Goal: Browse casually: Explore the website without a specific task or goal

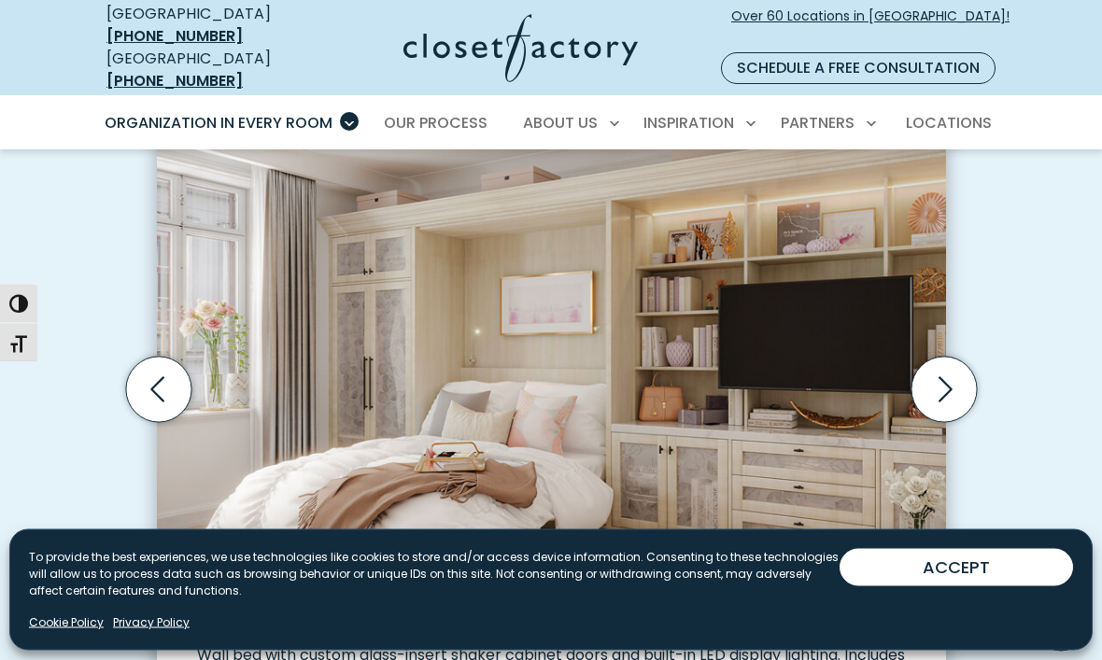
scroll to position [542, 0]
click at [935, 388] on icon "Next slide" at bounding box center [942, 389] width 65 height 65
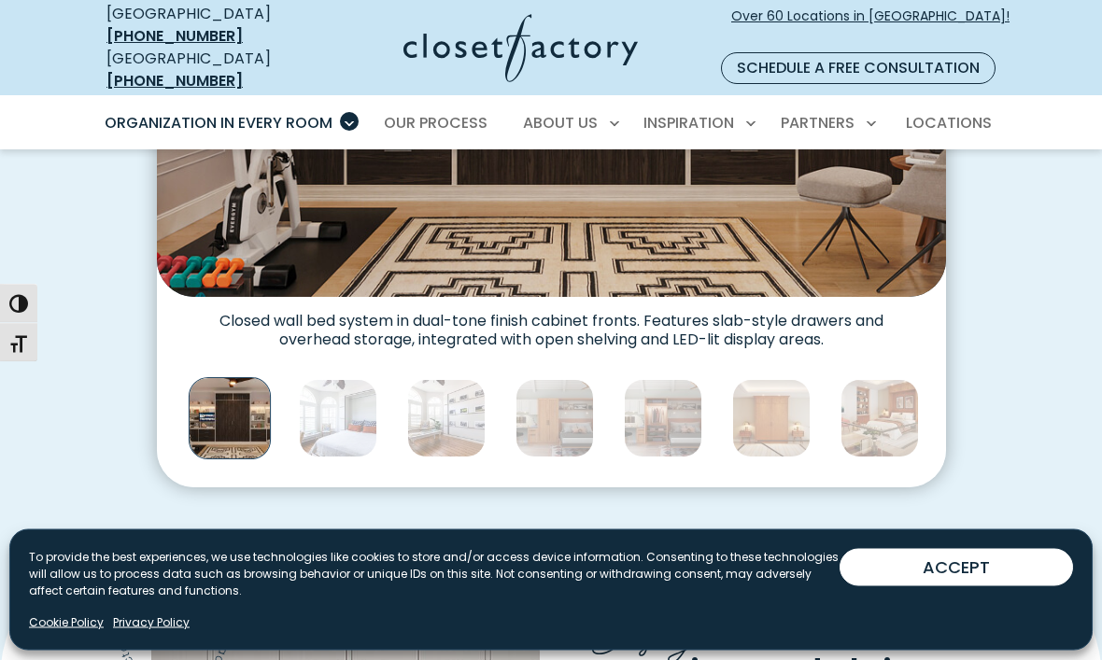
scroll to position [876, 0]
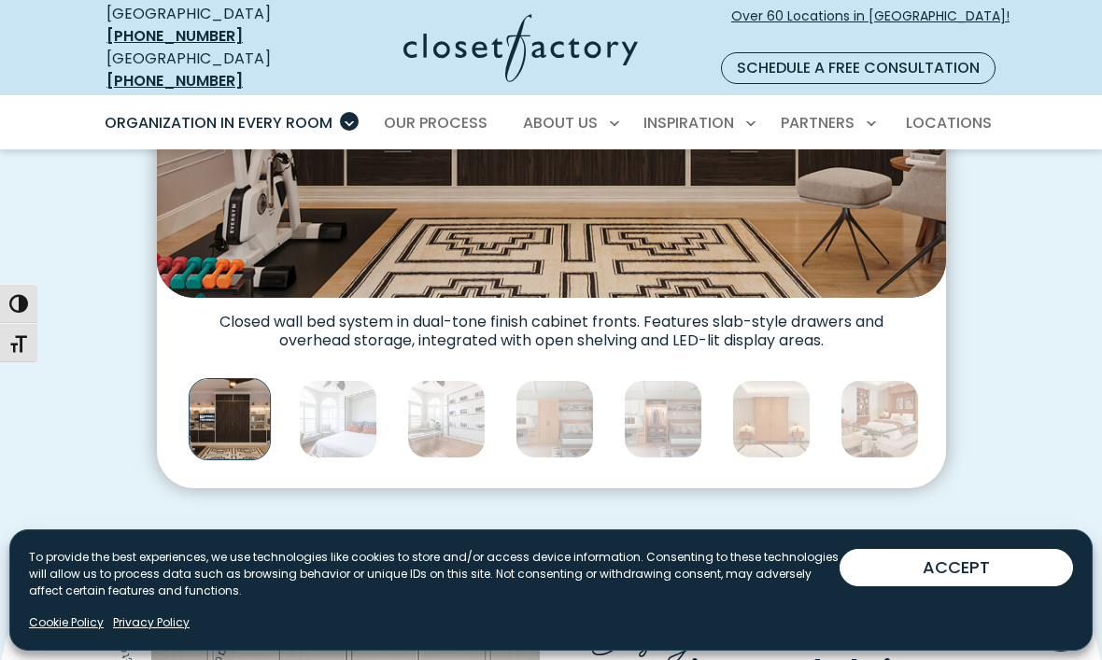
click at [348, 398] on img "Thumbnail Gallery" at bounding box center [338, 419] width 78 height 78
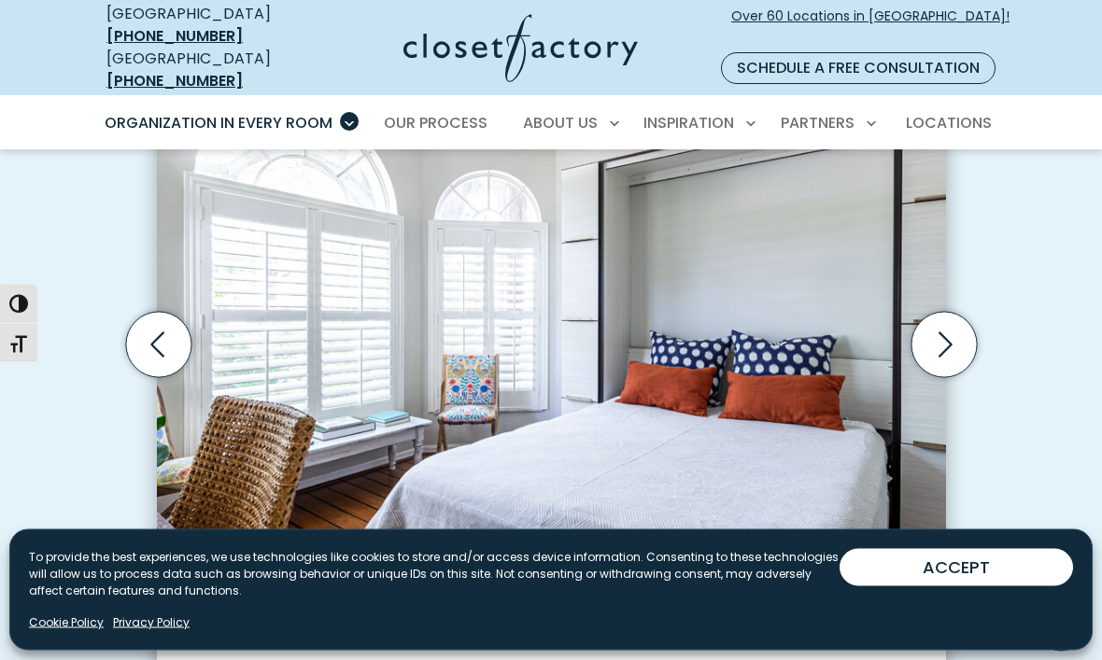
scroll to position [587, 0]
click at [947, 331] on icon "Next slide" at bounding box center [942, 344] width 65 height 65
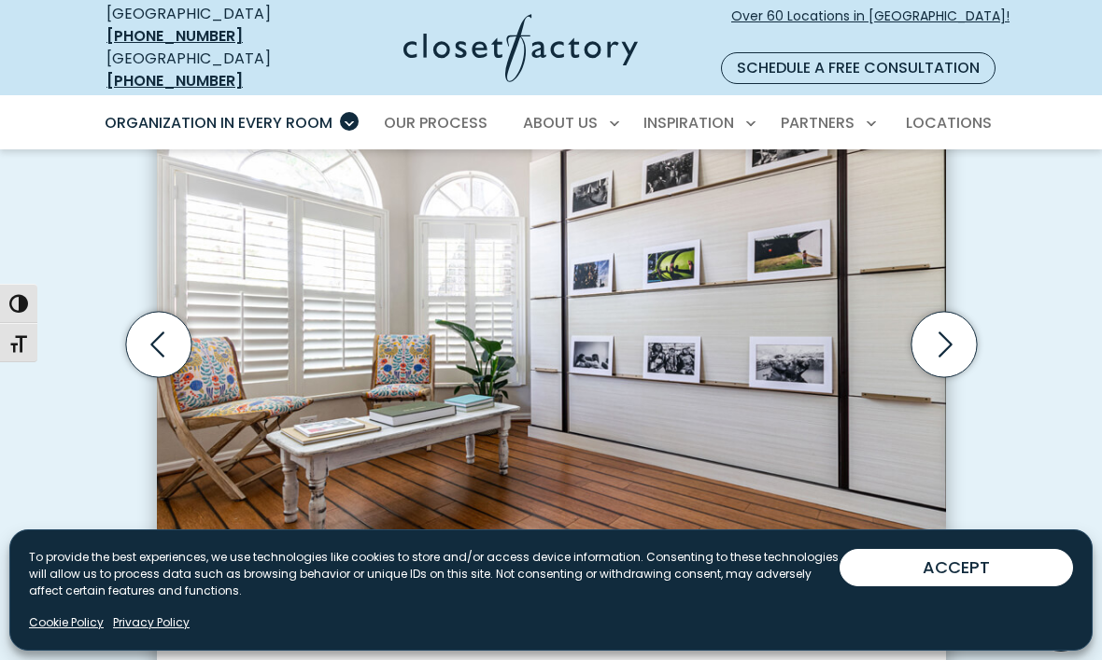
click at [958, 327] on icon "Next slide" at bounding box center [942, 344] width 65 height 65
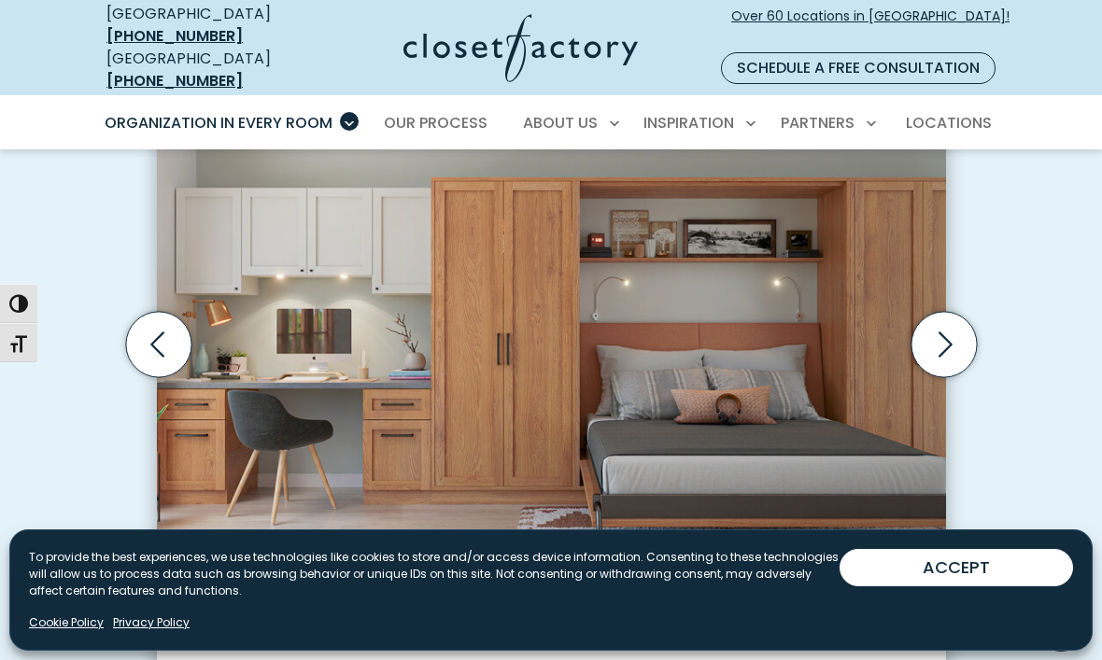
click at [967, 659] on div "Create Multi-Functional Spaces with Built-In Wall Beds Wall bed built into shak…" at bounding box center [550, 357] width 885 height 838
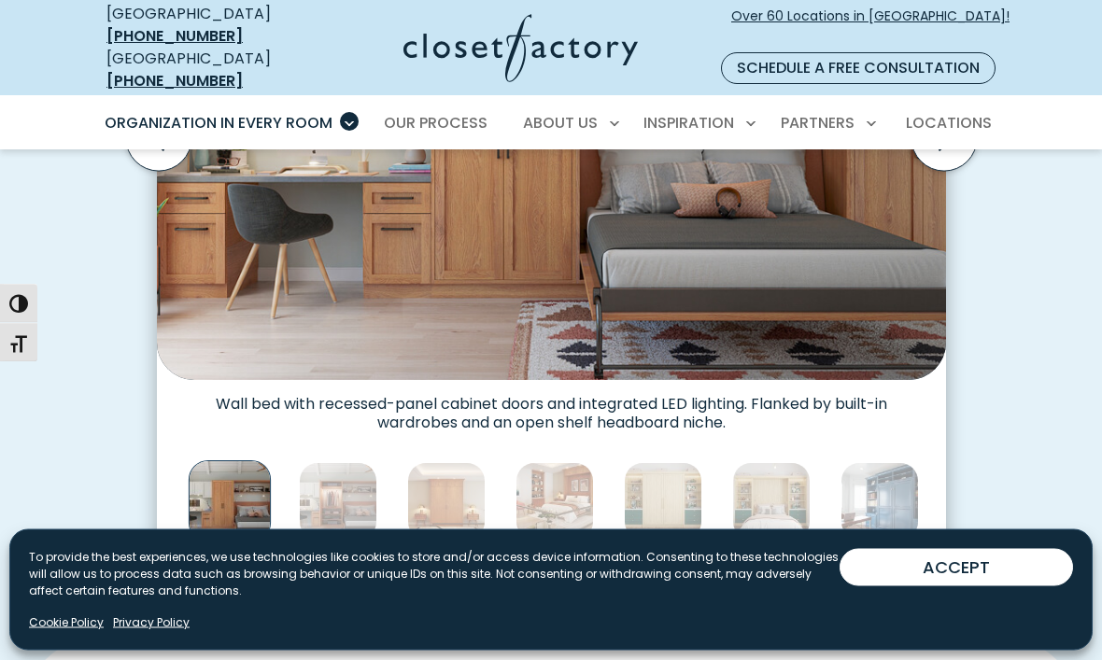
scroll to position [801, 0]
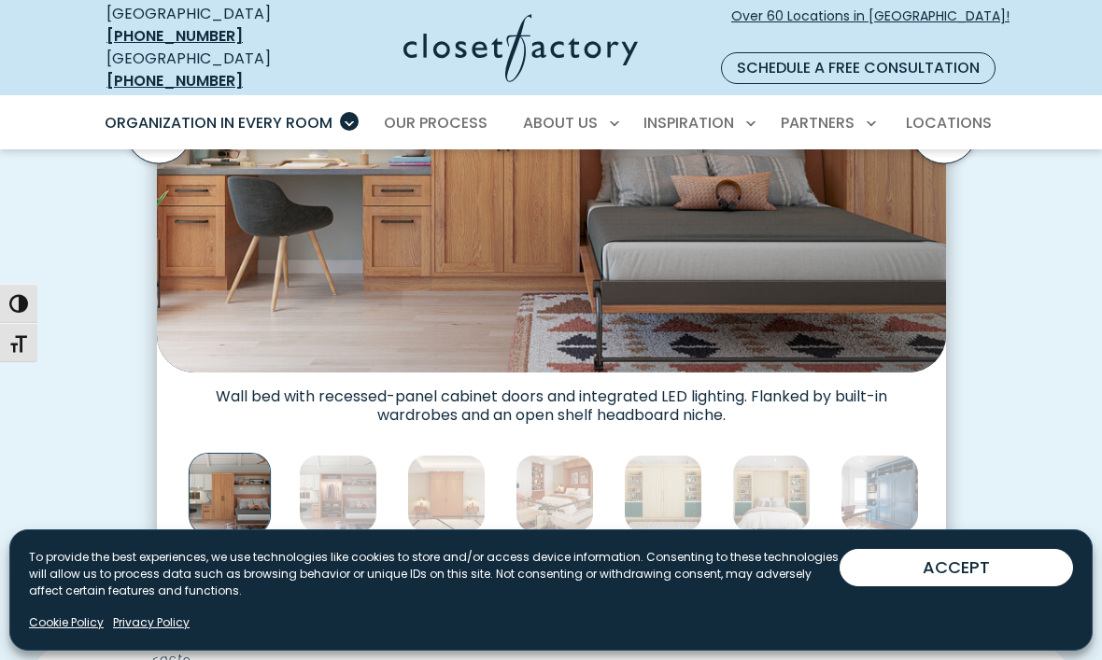
click at [354, 469] on img "Thumbnail Gallery" at bounding box center [338, 494] width 78 height 78
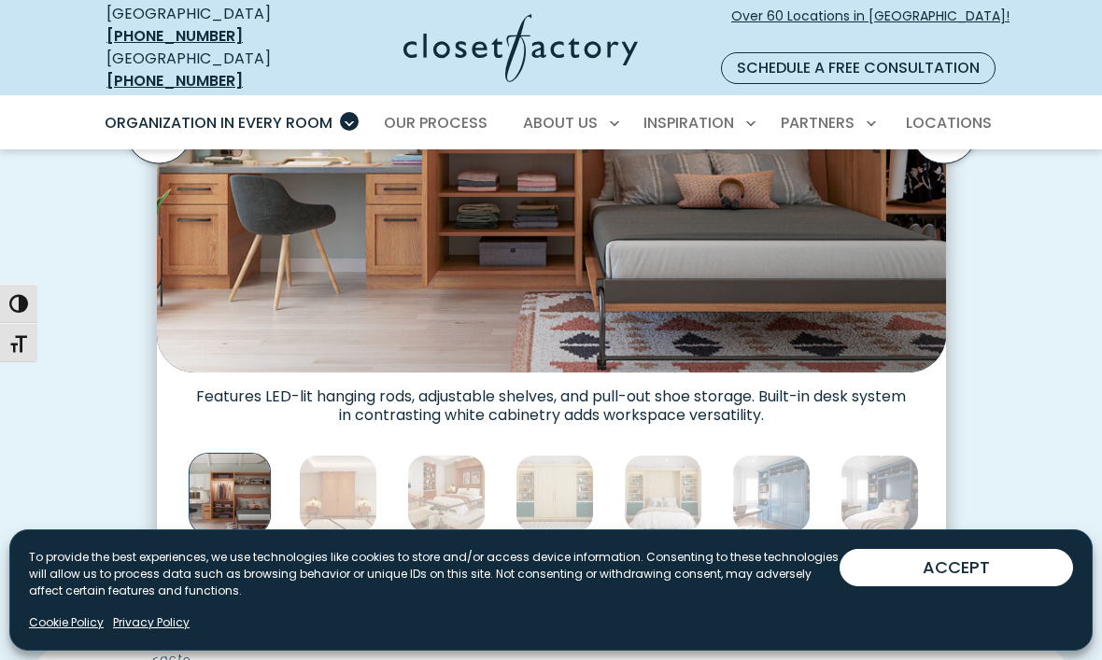
click at [354, 484] on img "Thumbnail Gallery" at bounding box center [338, 494] width 78 height 78
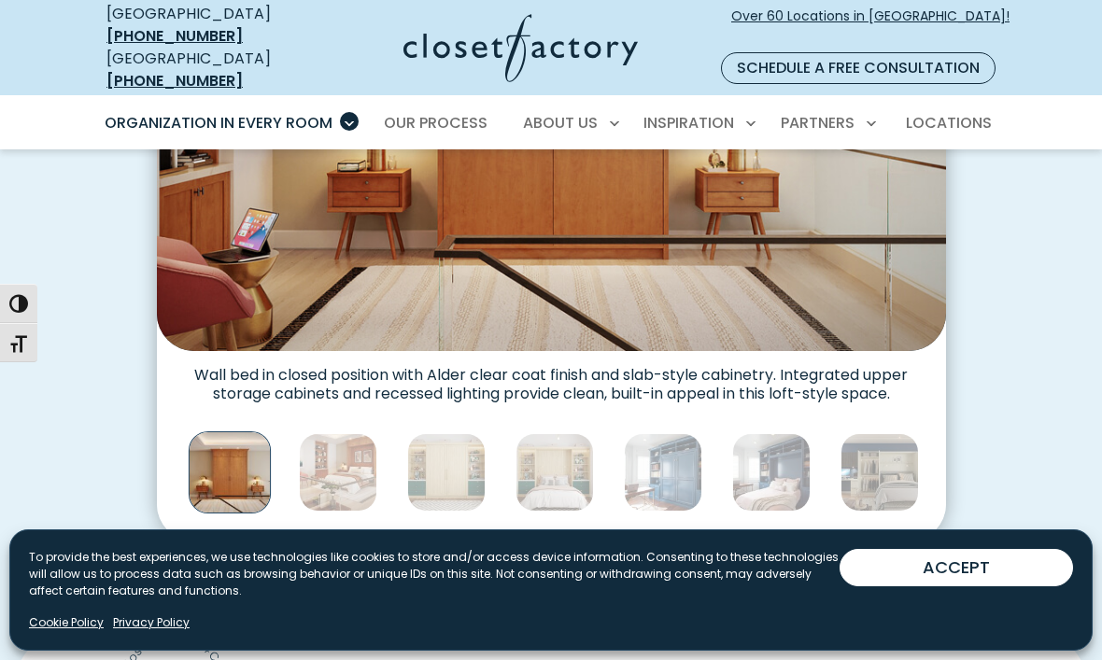
scroll to position [822, 0]
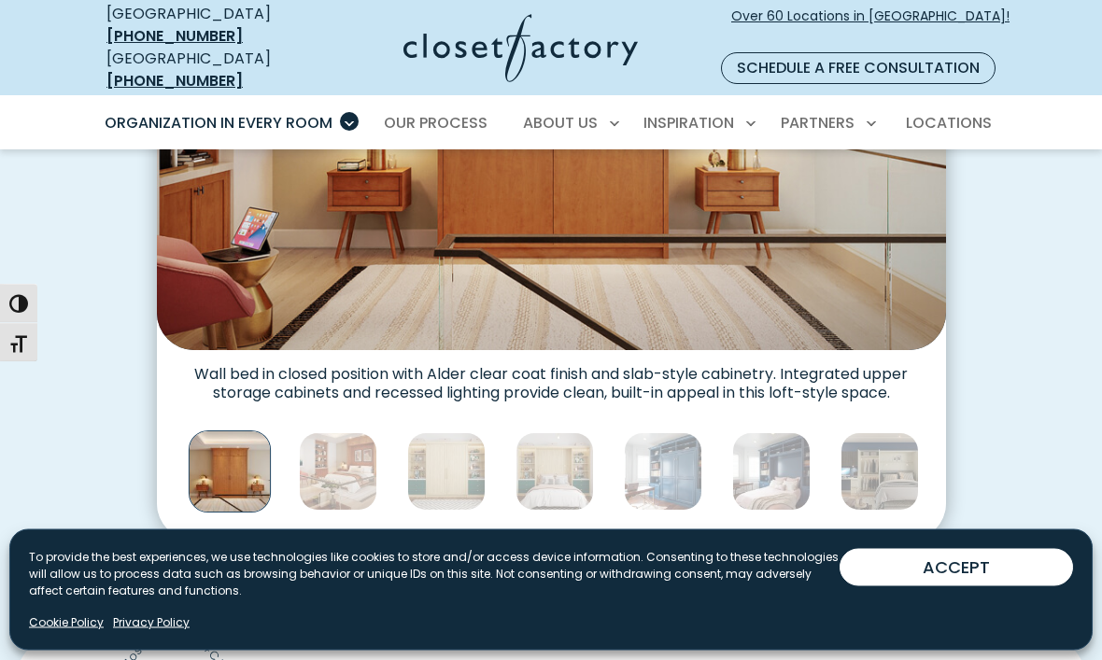
click at [353, 466] on img "Thumbnail Gallery" at bounding box center [338, 472] width 78 height 78
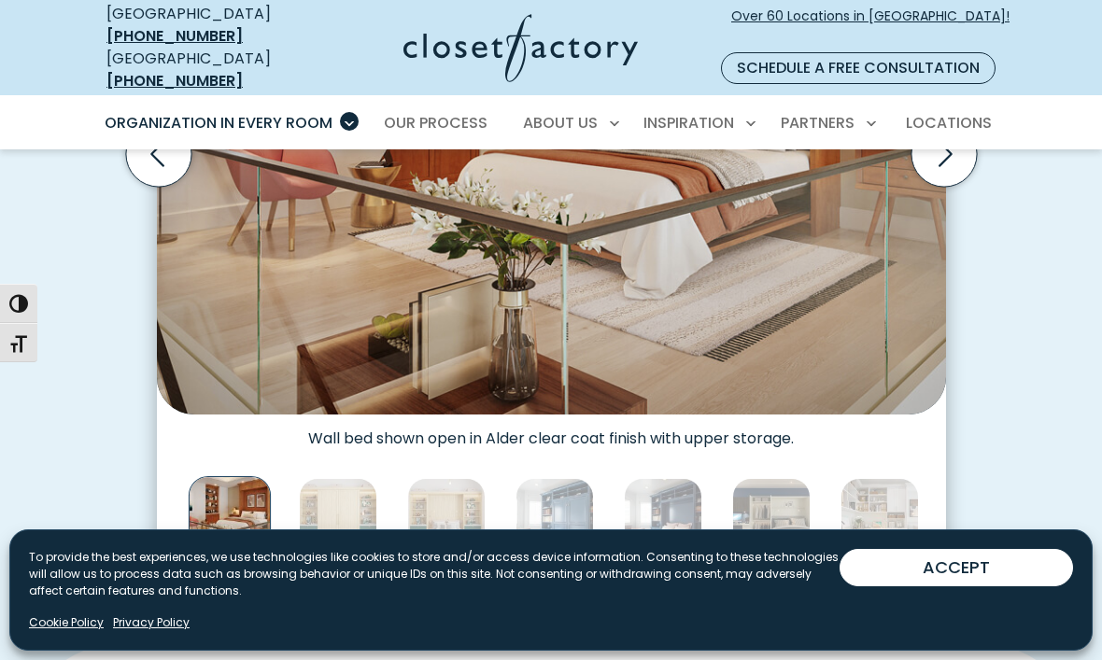
scroll to position [777, 0]
click at [356, 500] on img "Thumbnail Gallery" at bounding box center [338, 518] width 78 height 78
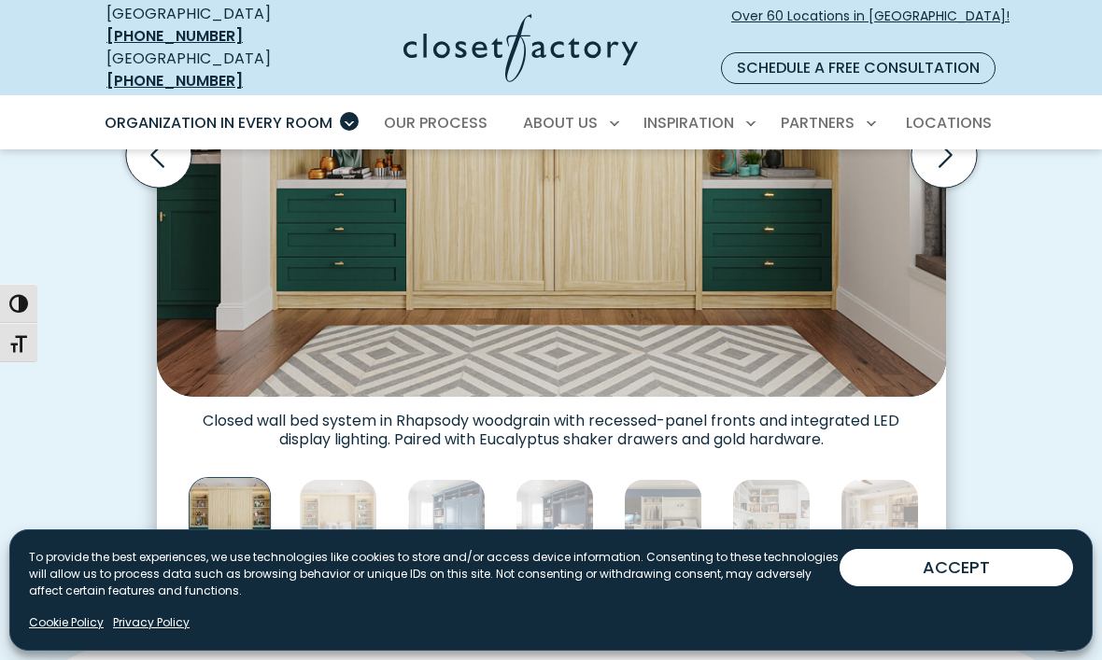
click at [460, 508] on img "Thumbnail Gallery" at bounding box center [446, 518] width 78 height 78
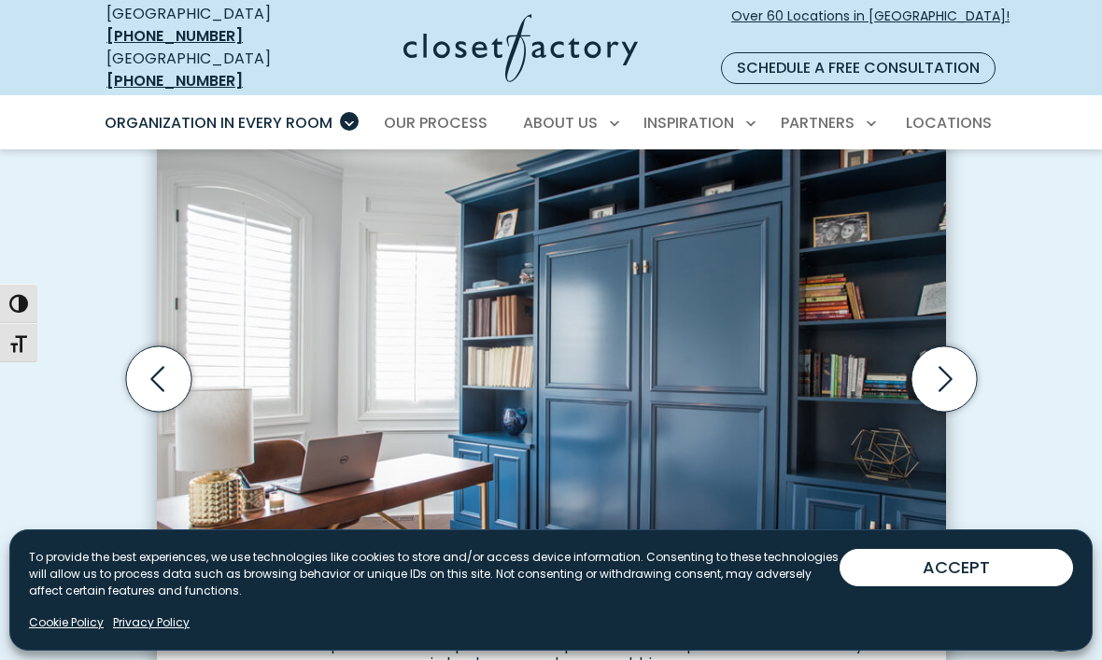
scroll to position [555, 0]
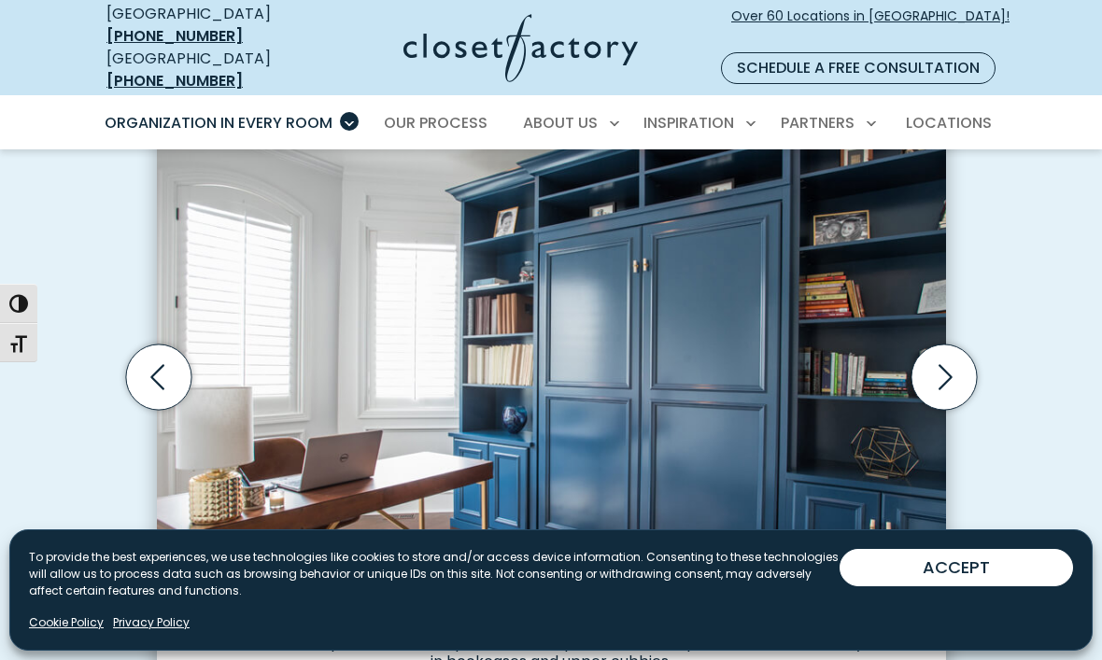
click at [944, 379] on icon "Next slide" at bounding box center [942, 376] width 65 height 65
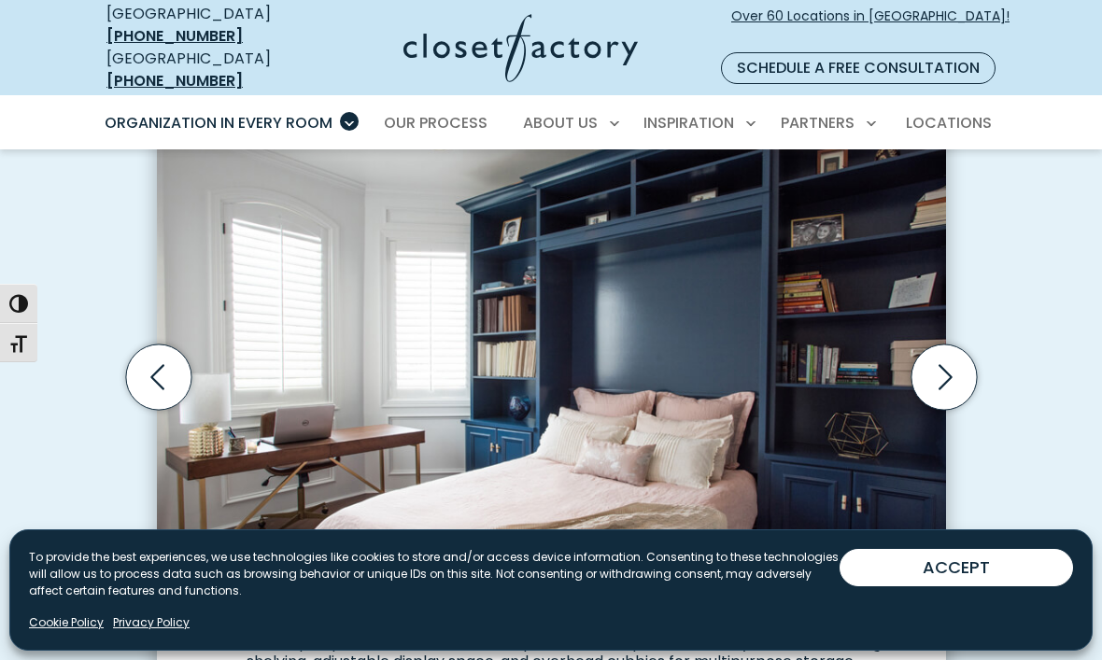
click at [952, 368] on icon "Next slide" at bounding box center [942, 376] width 65 height 65
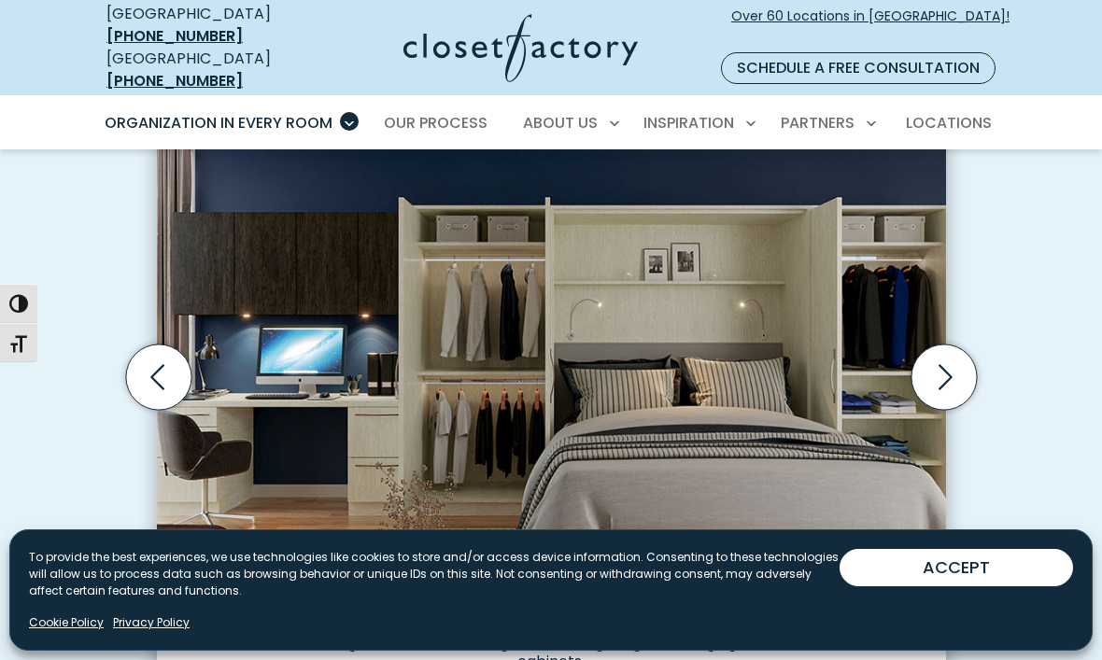
click at [962, 347] on icon "Next slide" at bounding box center [942, 376] width 65 height 65
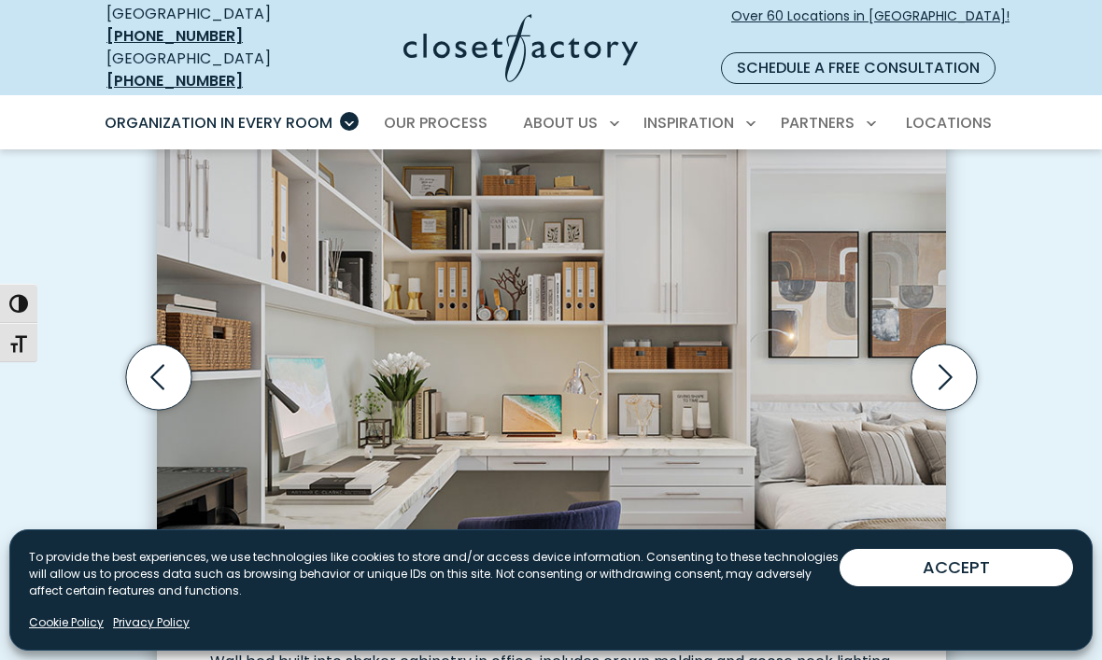
click at [958, 344] on icon "Next slide" at bounding box center [942, 376] width 65 height 65
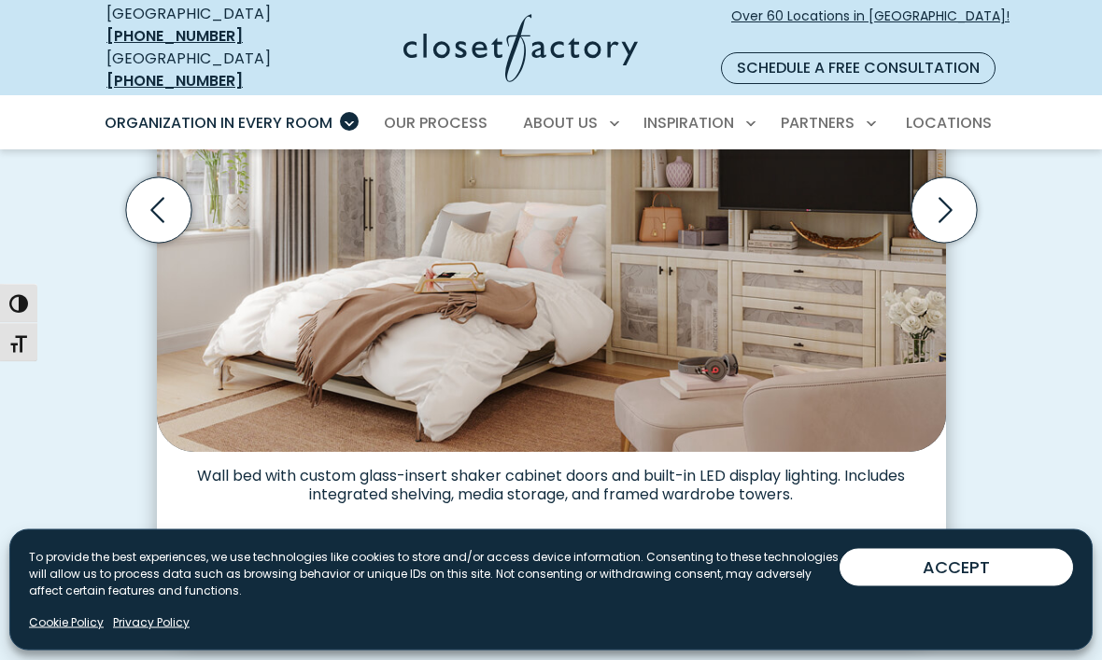
scroll to position [721, 0]
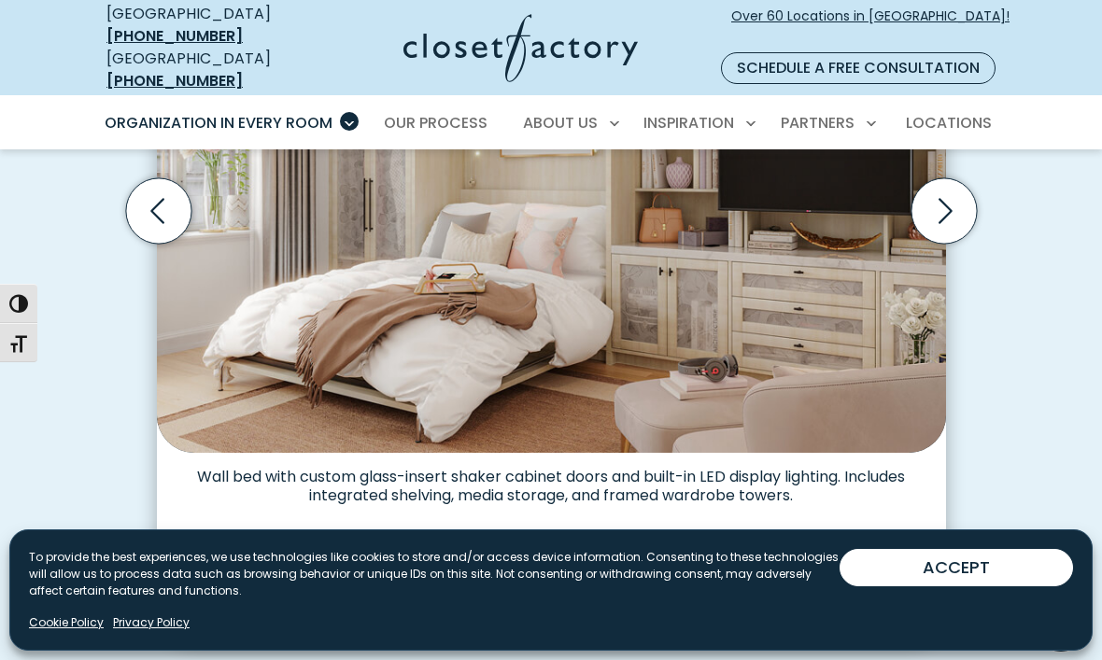
click at [956, 204] on icon "Next slide" at bounding box center [942, 210] width 65 height 65
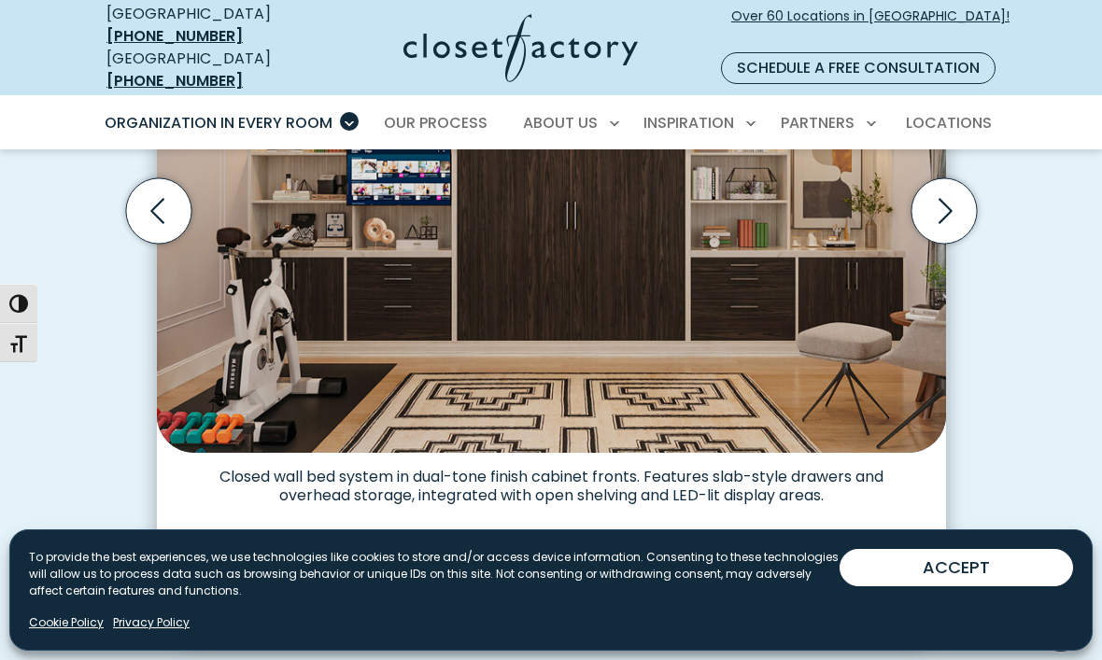
click at [960, 191] on icon "Next slide" at bounding box center [942, 210] width 65 height 65
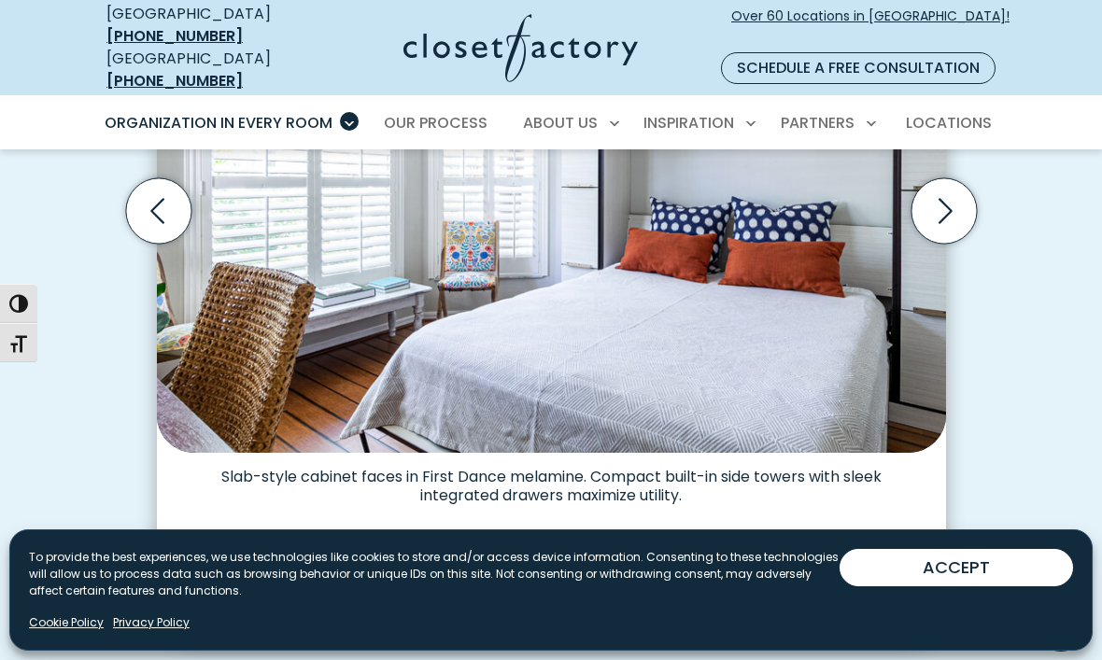
click at [980, 201] on icon "Next slide" at bounding box center [944, 211] width 80 height 80
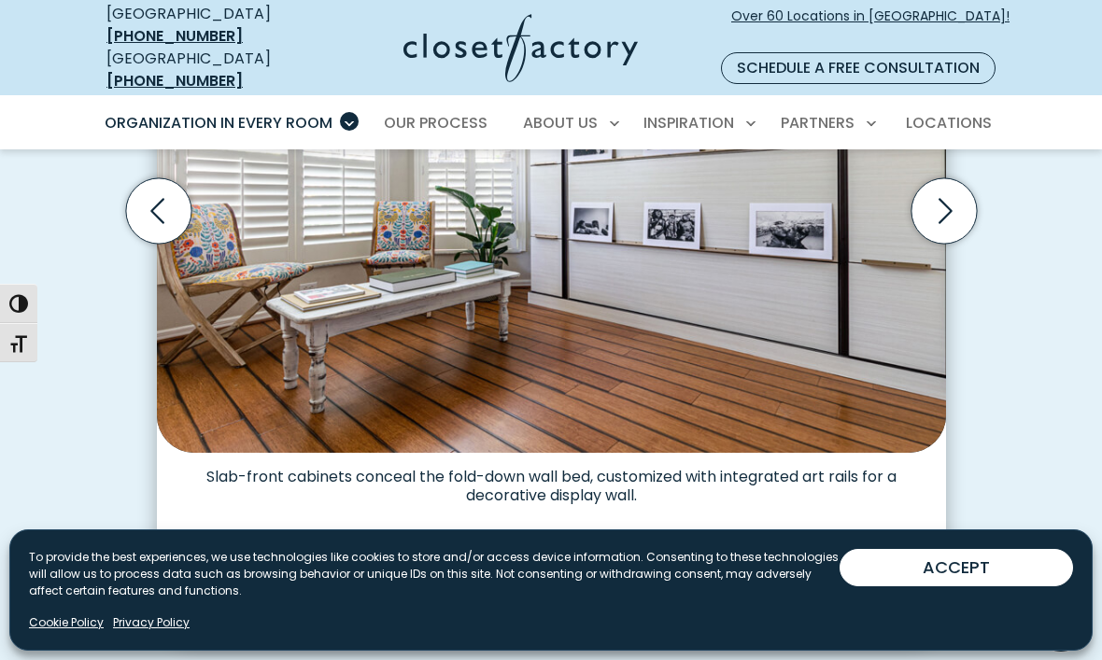
click at [975, 194] on icon "Next slide" at bounding box center [942, 210] width 65 height 65
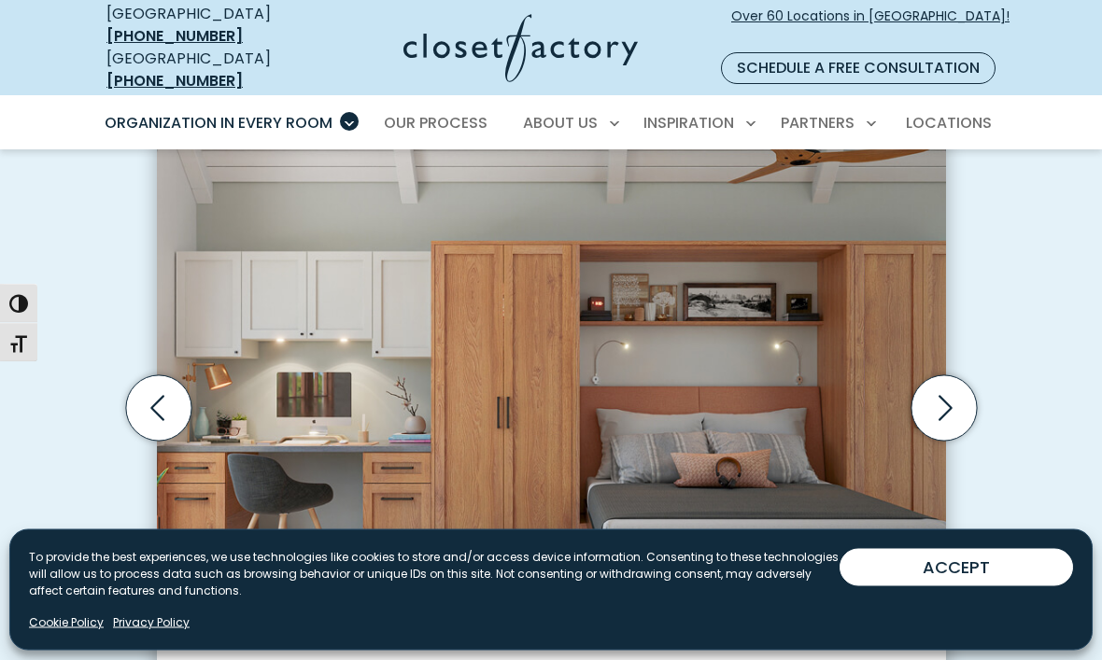
scroll to position [524, 0]
click at [950, 396] on icon "Next slide" at bounding box center [945, 408] width 14 height 25
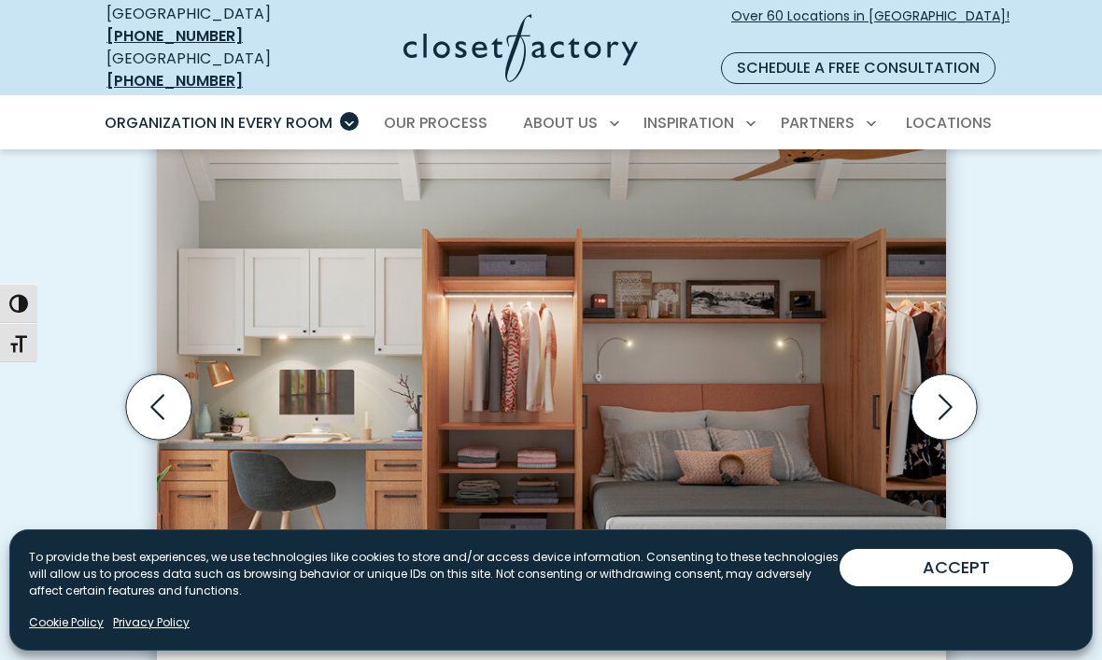
click at [949, 397] on icon "Next slide" at bounding box center [942, 406] width 65 height 65
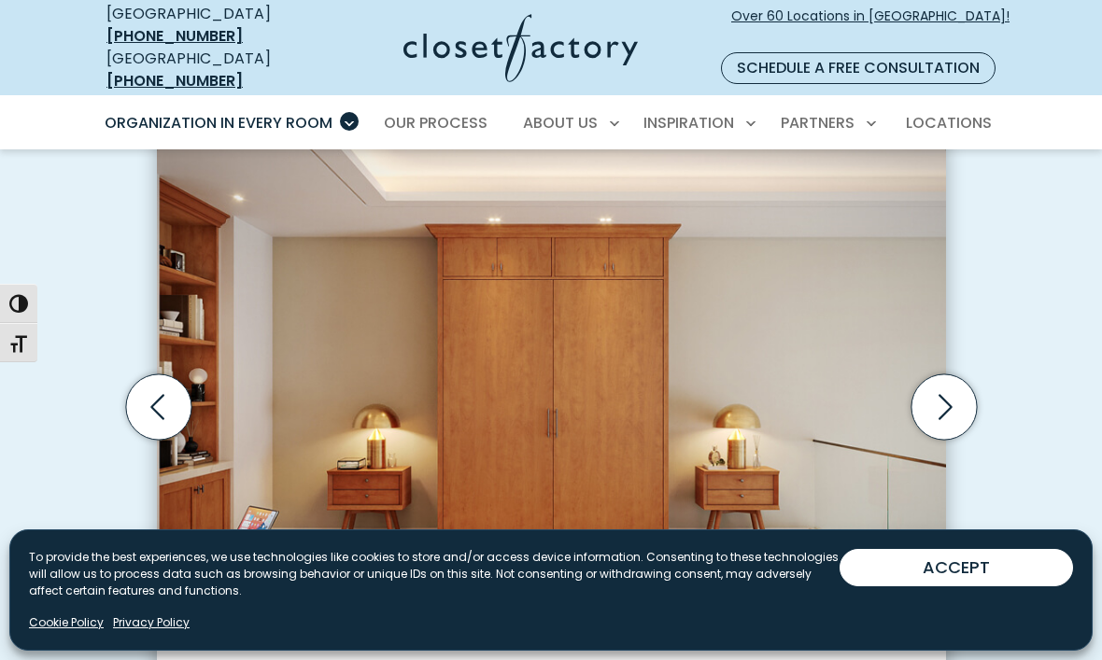
click at [953, 400] on icon "Next slide" at bounding box center [942, 406] width 65 height 65
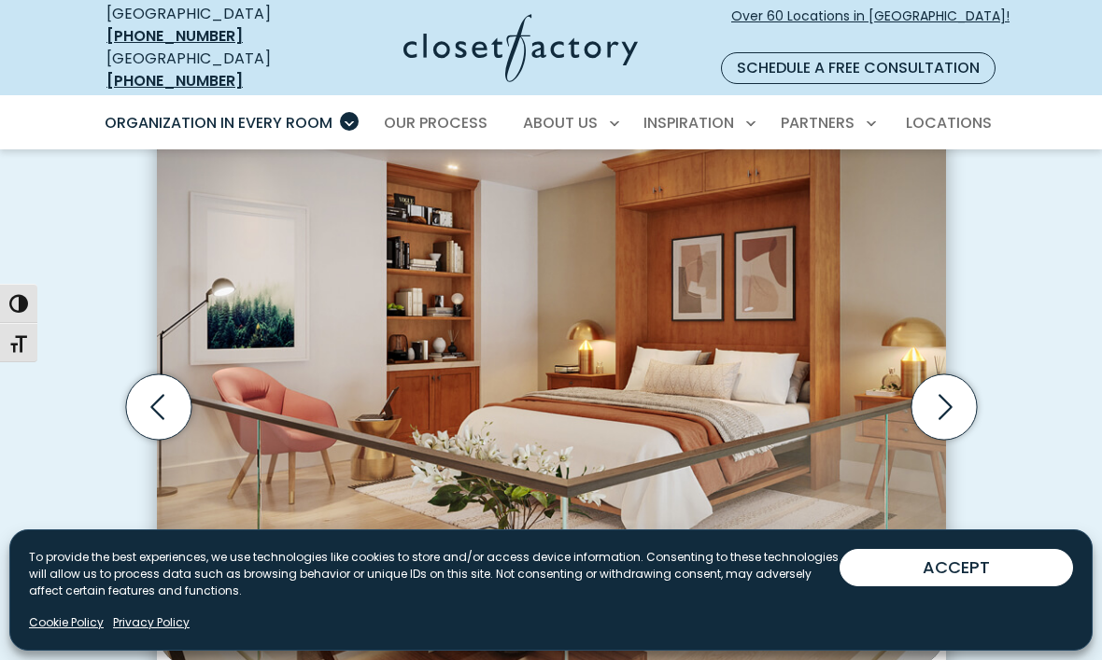
click at [947, 391] on icon "Next slide" at bounding box center [942, 406] width 65 height 65
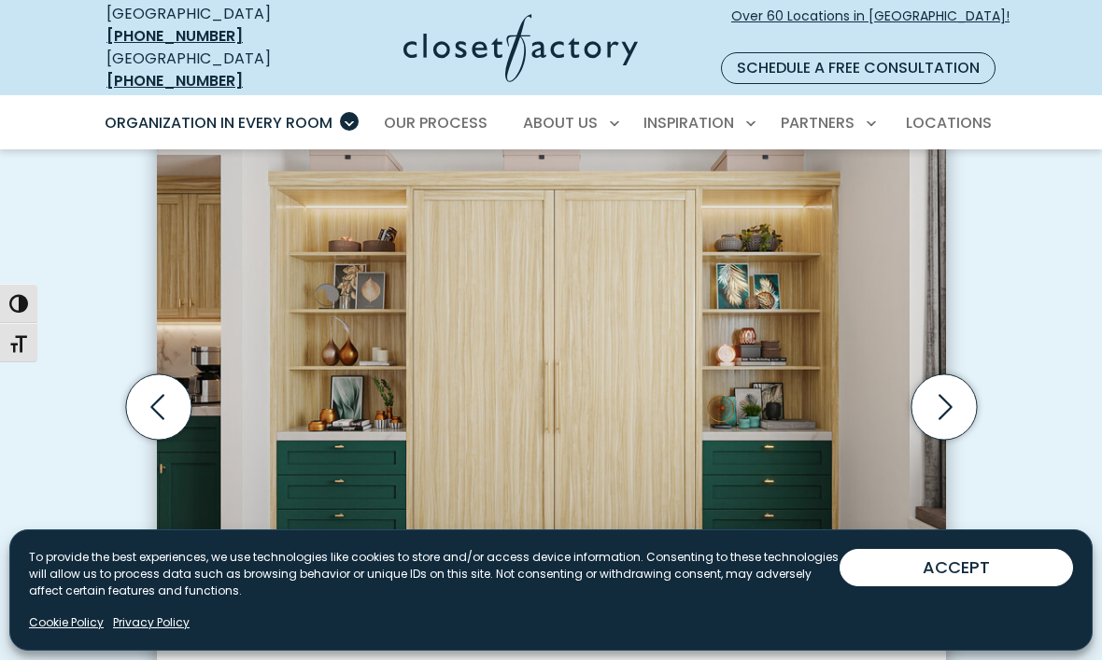
click at [953, 398] on icon "Next slide" at bounding box center [942, 406] width 65 height 65
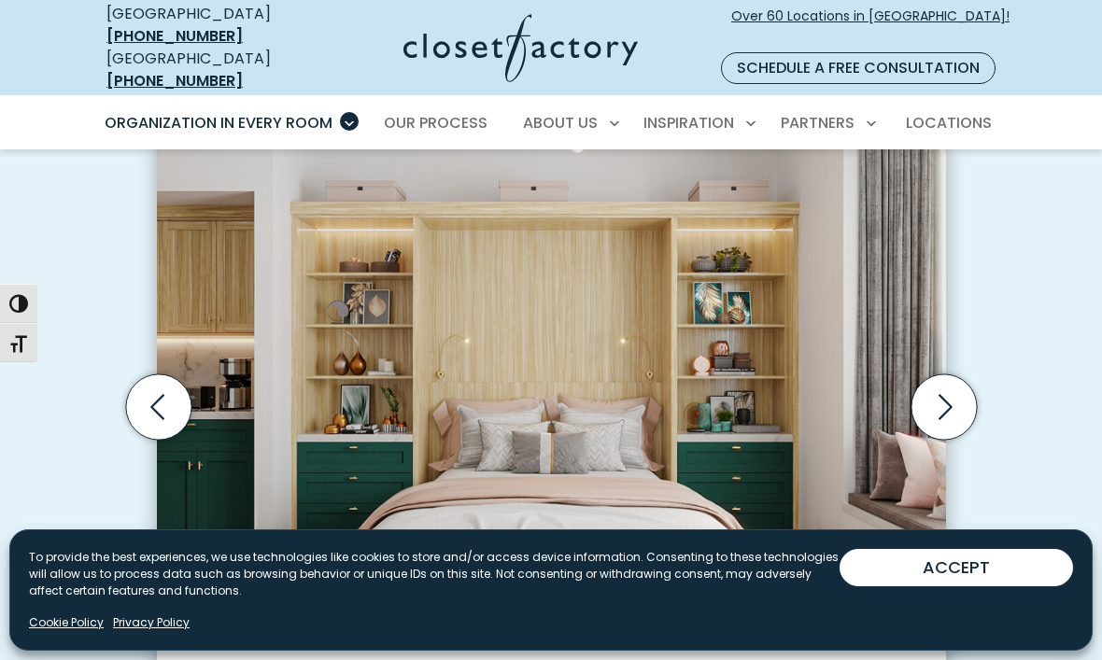
click at [942, 374] on icon "Next slide" at bounding box center [942, 406] width 65 height 65
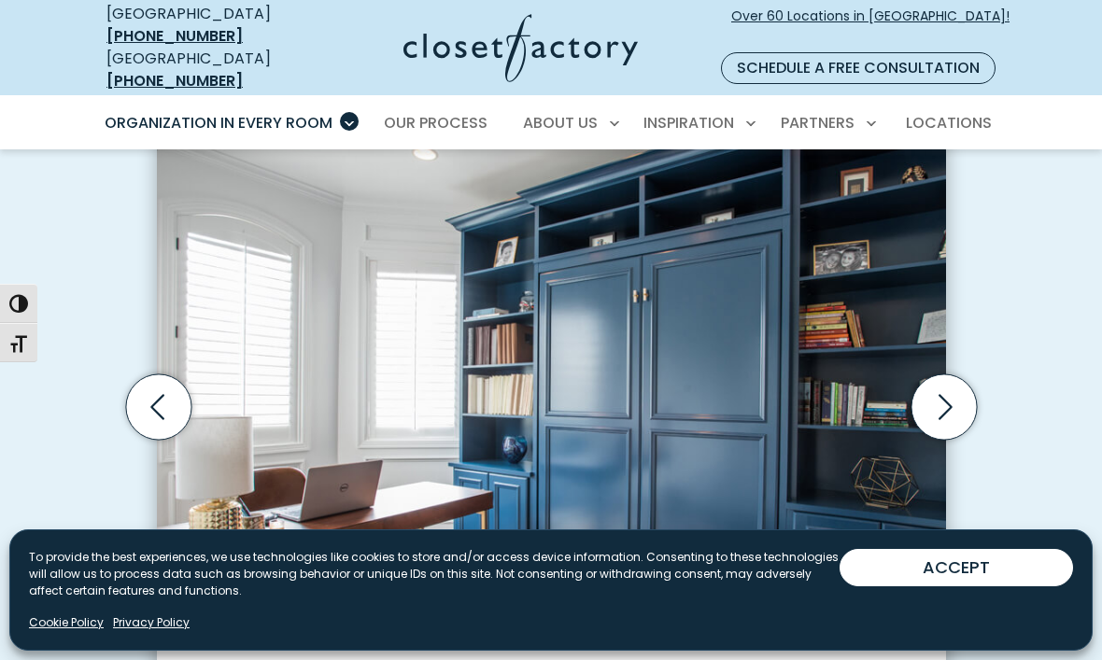
click at [974, 383] on icon "Next slide" at bounding box center [942, 406] width 65 height 65
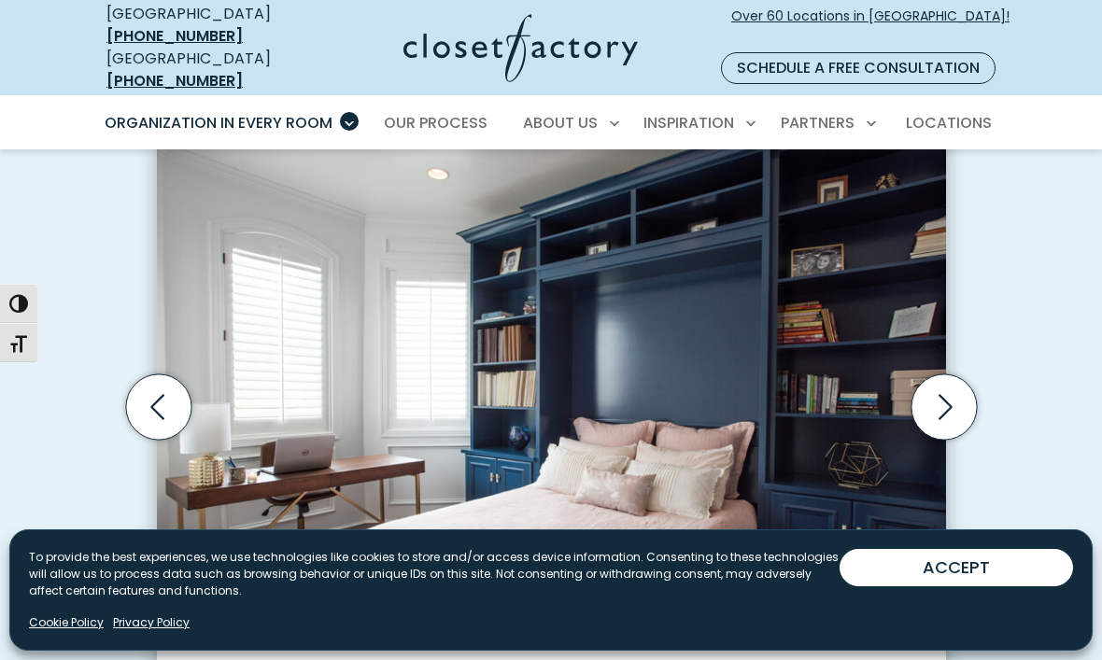
click at [949, 395] on icon "Next slide" at bounding box center [945, 407] width 14 height 25
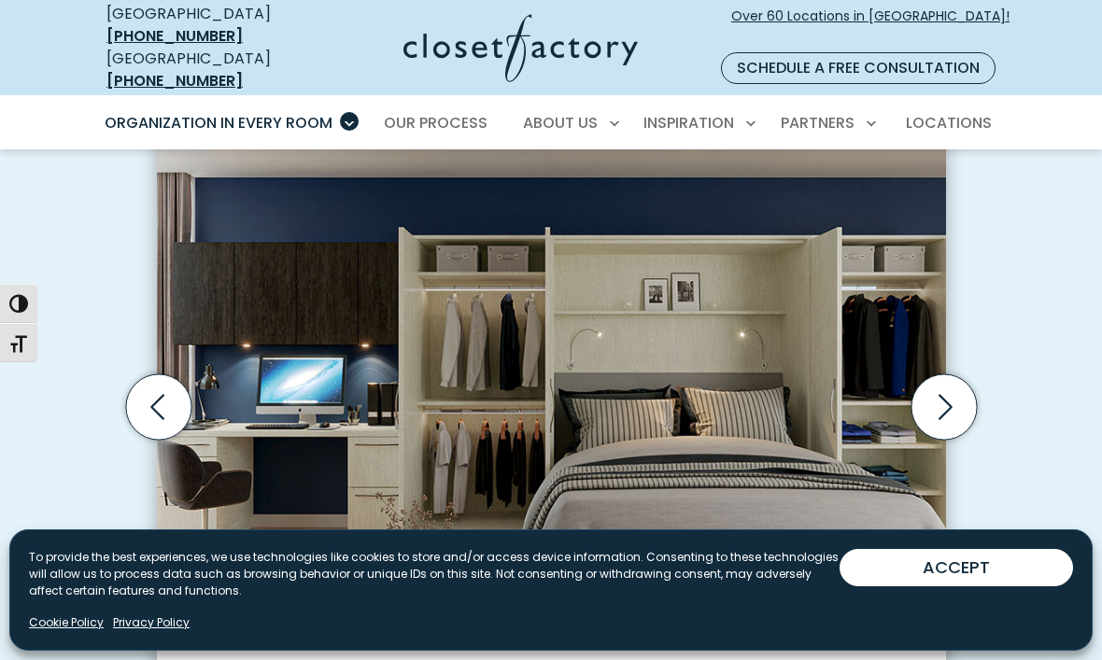
click at [955, 381] on icon "Next slide" at bounding box center [942, 406] width 65 height 65
